Goal: Navigation & Orientation: Find specific page/section

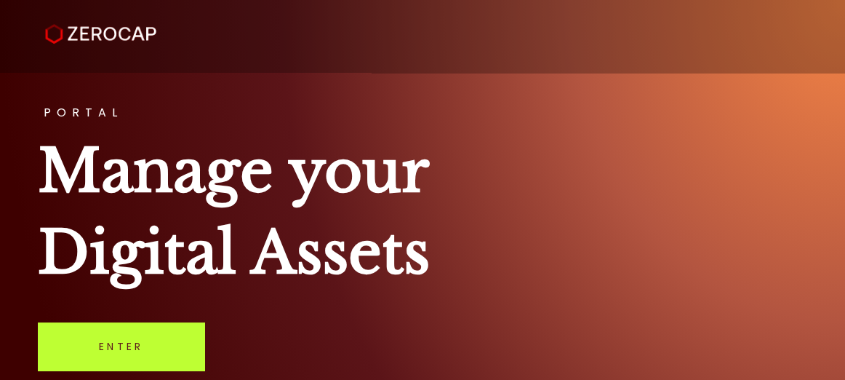
click at [167, 331] on link "Enter" at bounding box center [121, 346] width 167 height 48
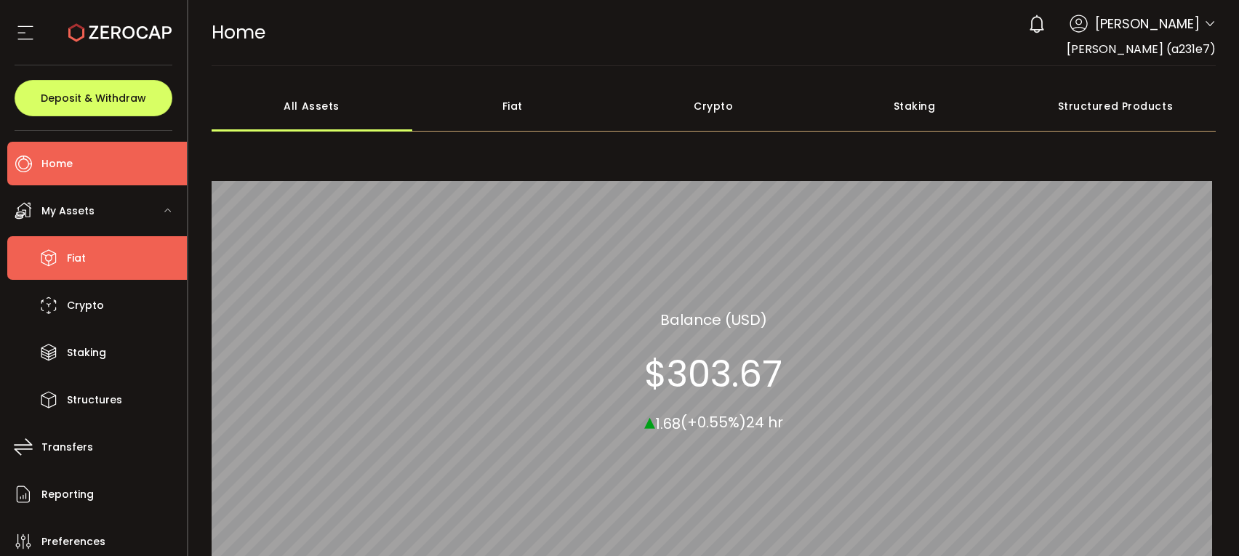
click at [99, 255] on li "Fiat" at bounding box center [97, 258] width 180 height 44
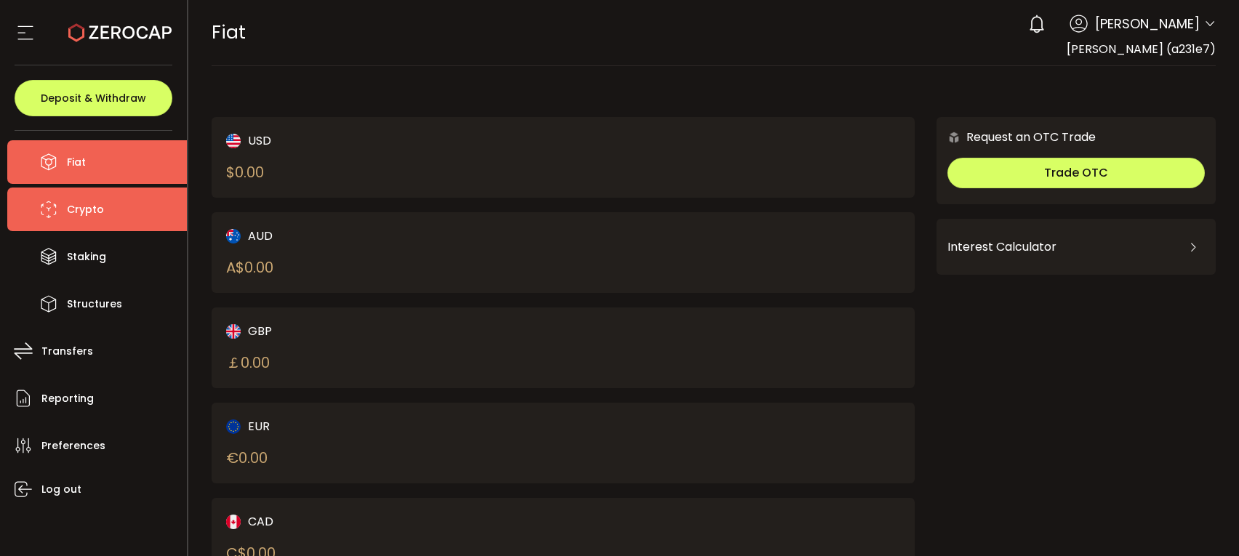
click at [55, 199] on icon at bounding box center [49, 210] width 22 height 22
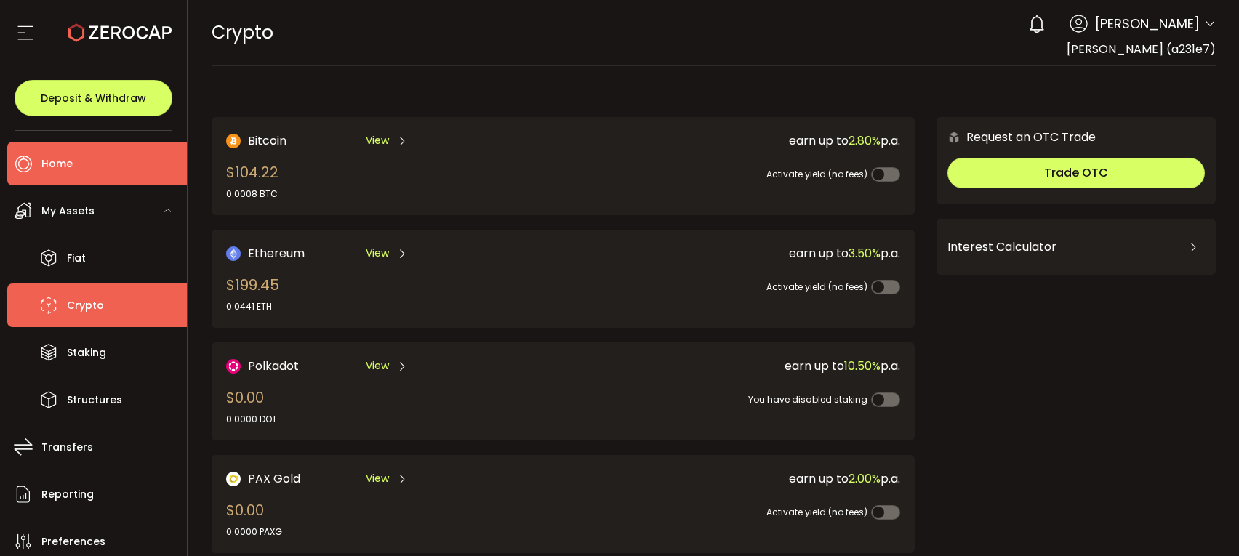
click at [133, 151] on li "Home" at bounding box center [97, 164] width 180 height 44
